Goal: Obtain resource: Obtain resource

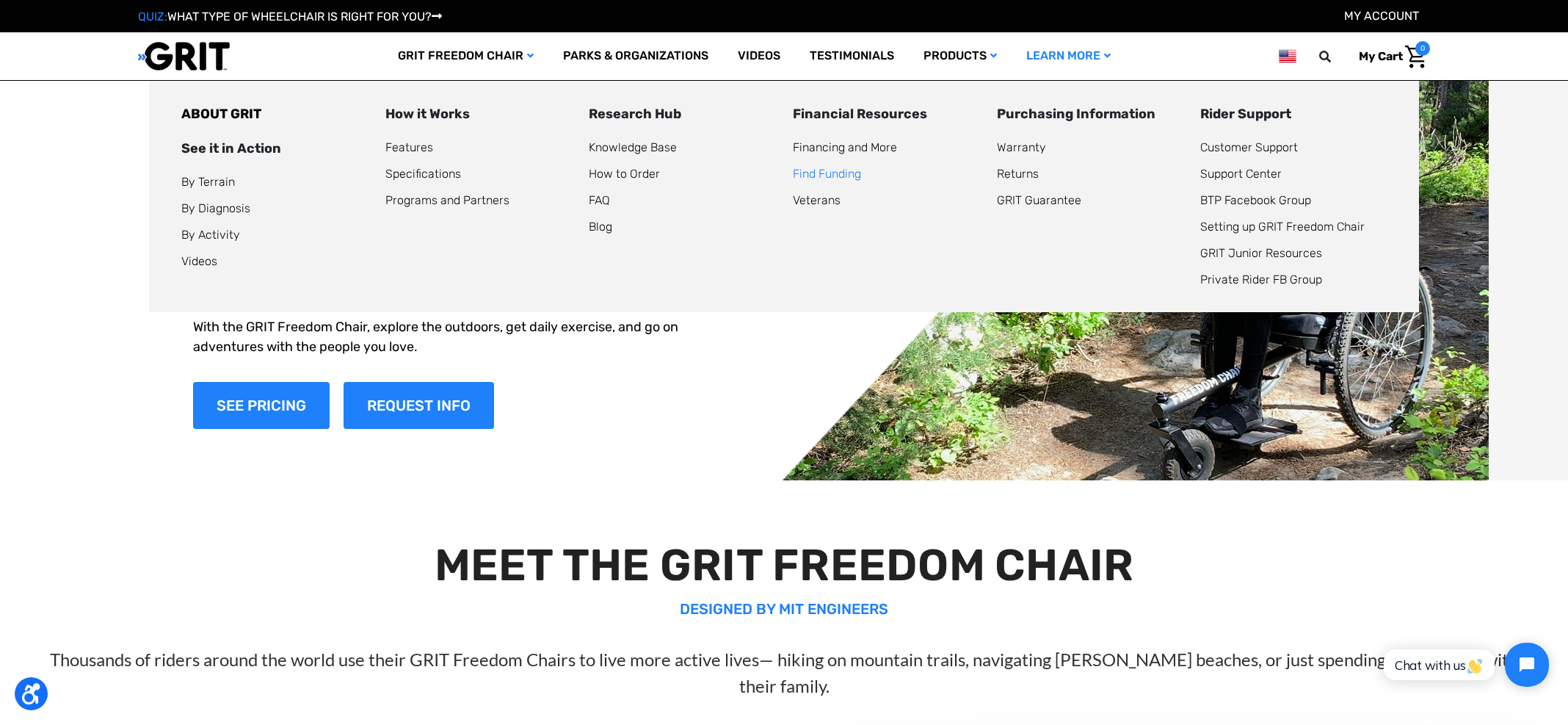
click at [839, 176] on link "Find Funding" at bounding box center [827, 174] width 68 height 14
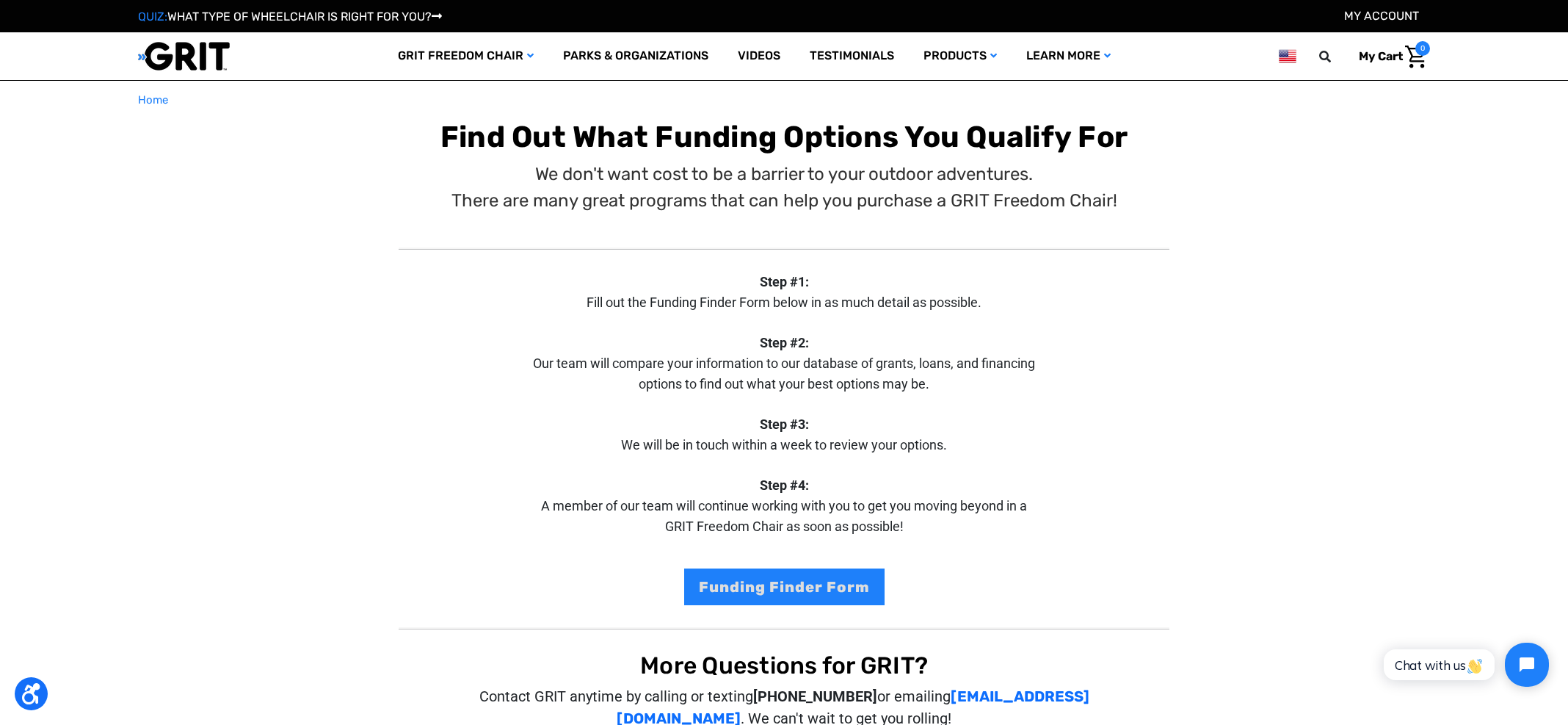
click at [1142, 392] on div "Step #1: Fill out the Funding Finder Form below in as much detail as possible. …" at bounding box center [784, 704] width 1285 height 958
click at [820, 581] on link "Funding Finder Form" at bounding box center [784, 587] width 200 height 37
